Goal: Task Accomplishment & Management: Manage account settings

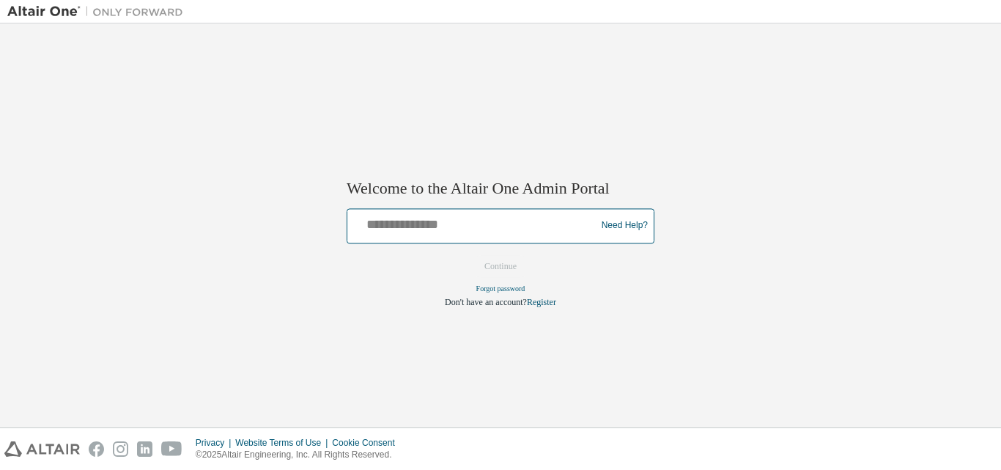
click at [445, 218] on input "text" at bounding box center [473, 222] width 241 height 21
type input "**********"
click at [469, 255] on button "Continue" at bounding box center [500, 266] width 63 height 22
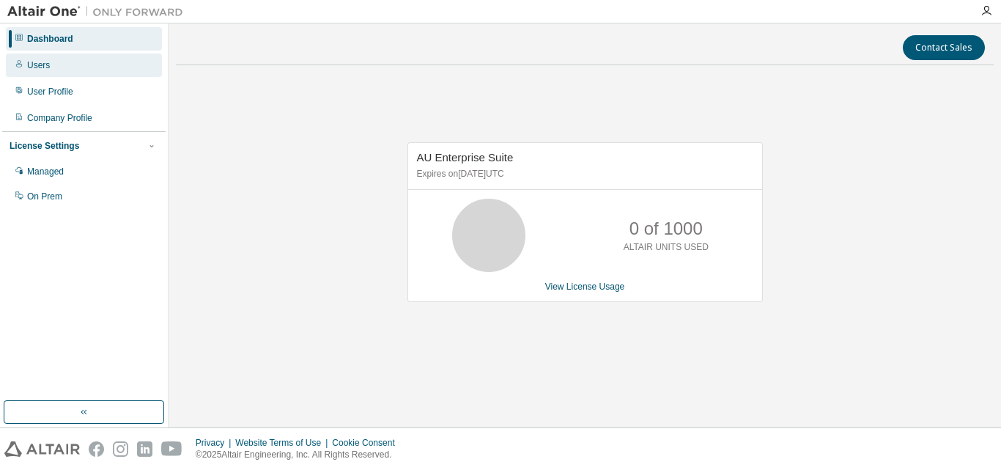
click at [59, 61] on div "Users" at bounding box center [84, 64] width 156 height 23
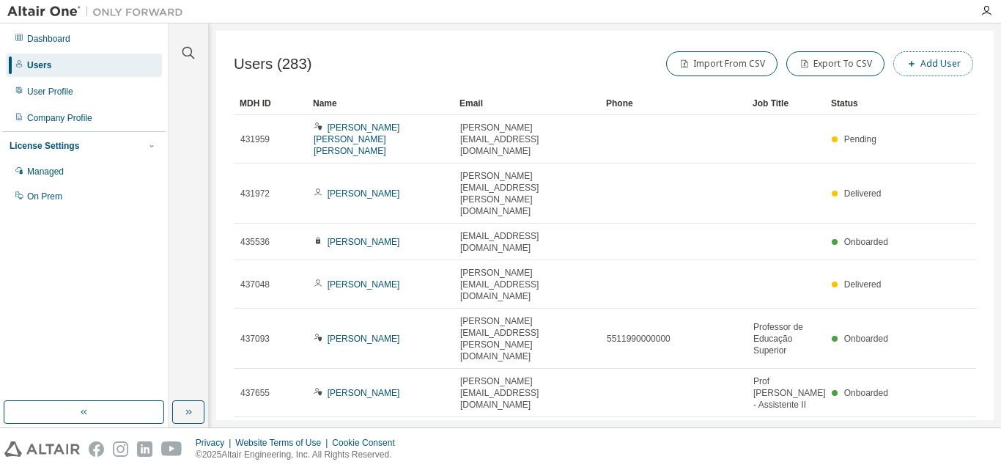
click at [910, 73] on button "Add User" at bounding box center [933, 63] width 80 height 25
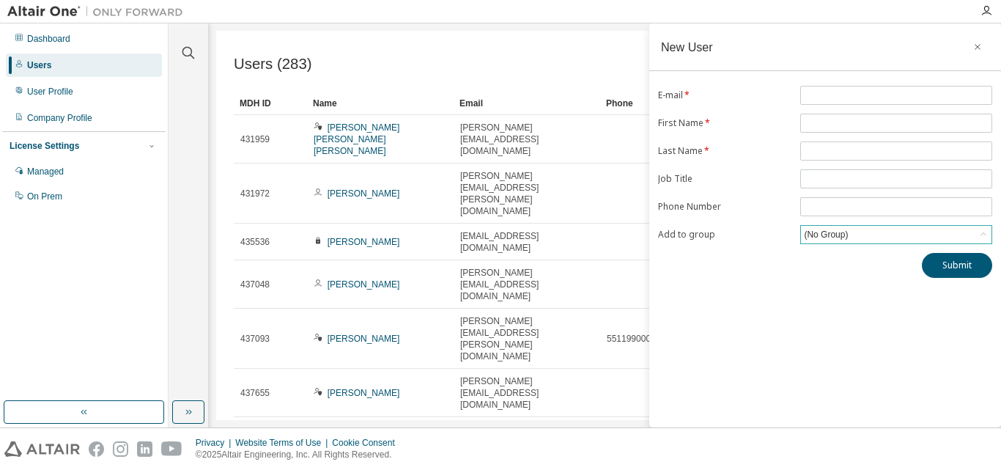
click at [903, 234] on div "(No Group)" at bounding box center [896, 235] width 191 height 18
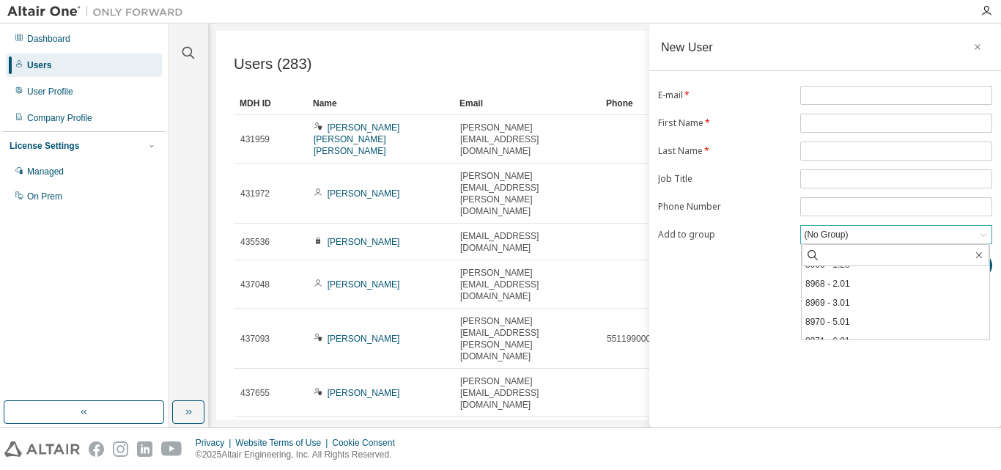
scroll to position [193, 0]
click at [756, 330] on div "New User E-mail * First Name * Last Name * Job Title Phone Number Add to group …" at bounding box center [825, 225] width 352 height 404
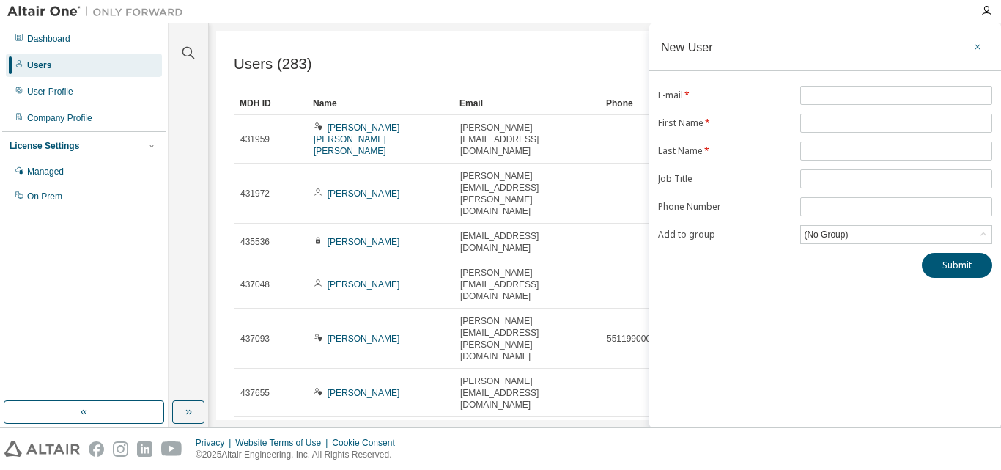
click at [978, 47] on icon "button" at bounding box center [977, 47] width 10 height 12
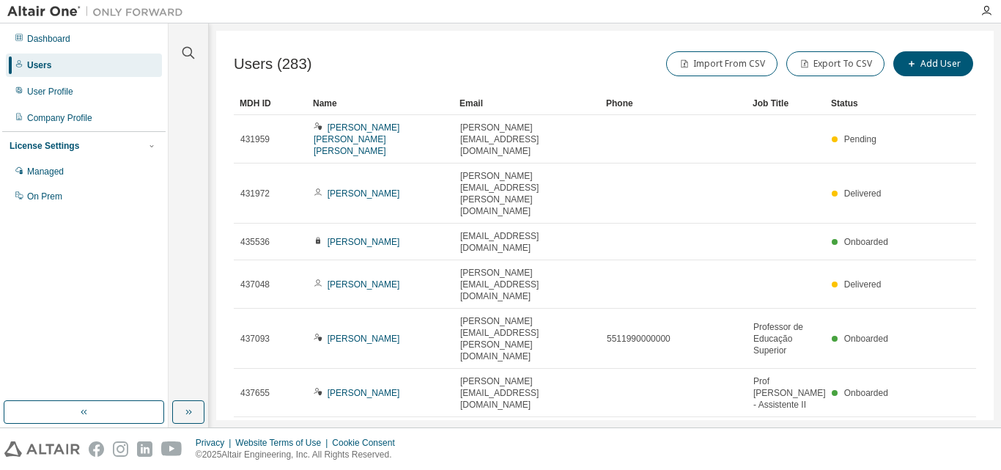
scroll to position [95, 0]
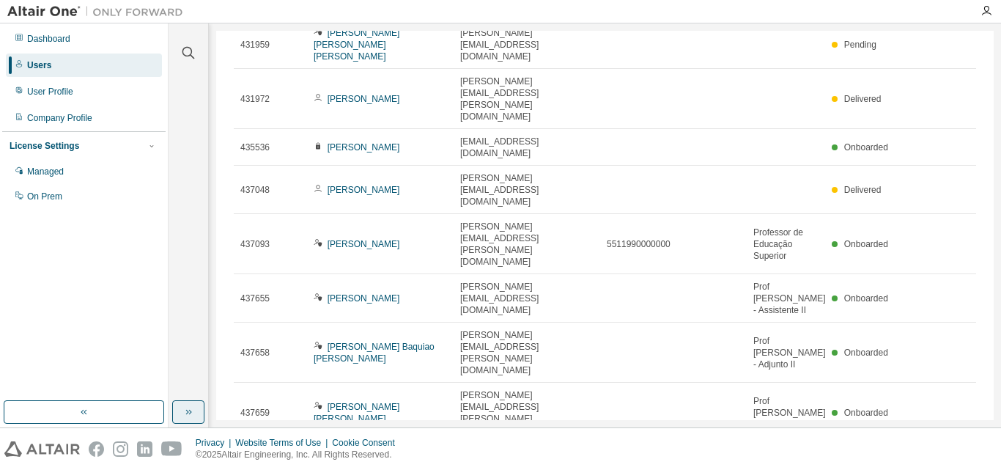
click at [187, 412] on icon "button" at bounding box center [188, 412] width 12 height 12
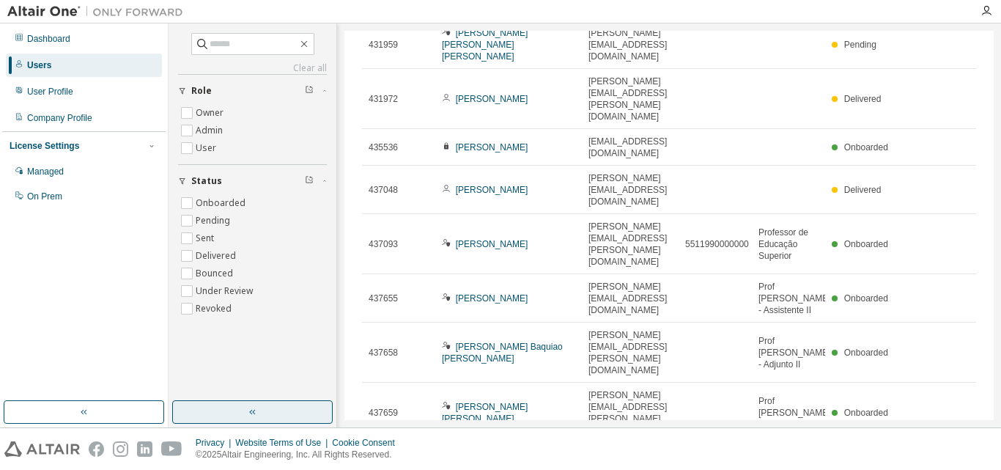
click at [187, 412] on button "button" at bounding box center [252, 411] width 160 height 23
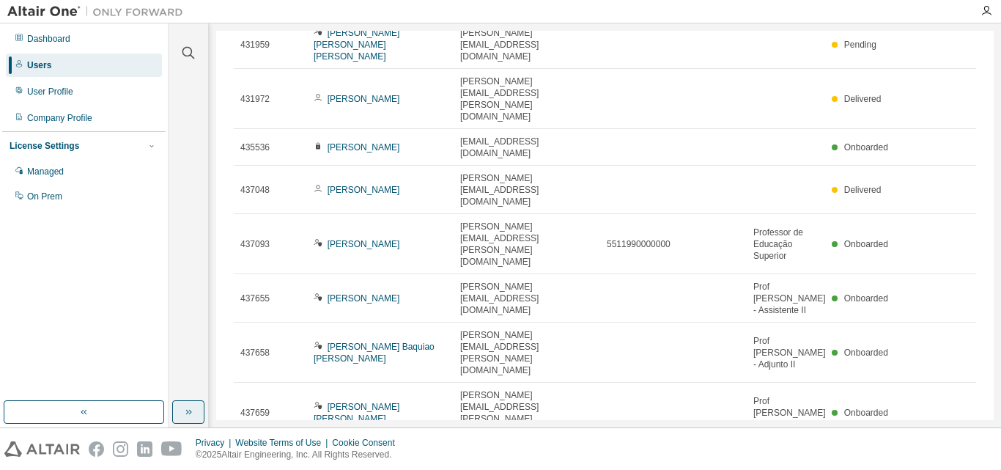
scroll to position [0, 0]
